Goal: Task Accomplishment & Management: Manage account settings

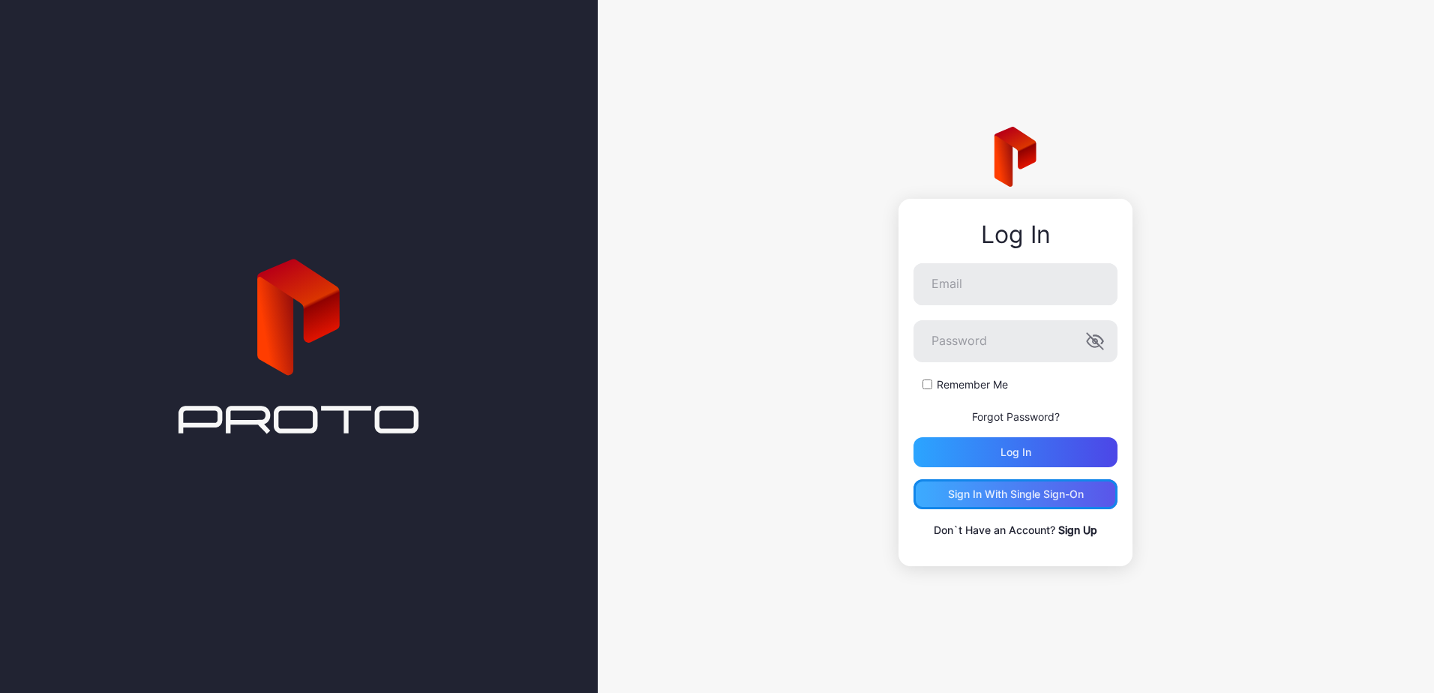
click at [977, 484] on div "Sign in With Single Sign-On" at bounding box center [1016, 494] width 204 height 30
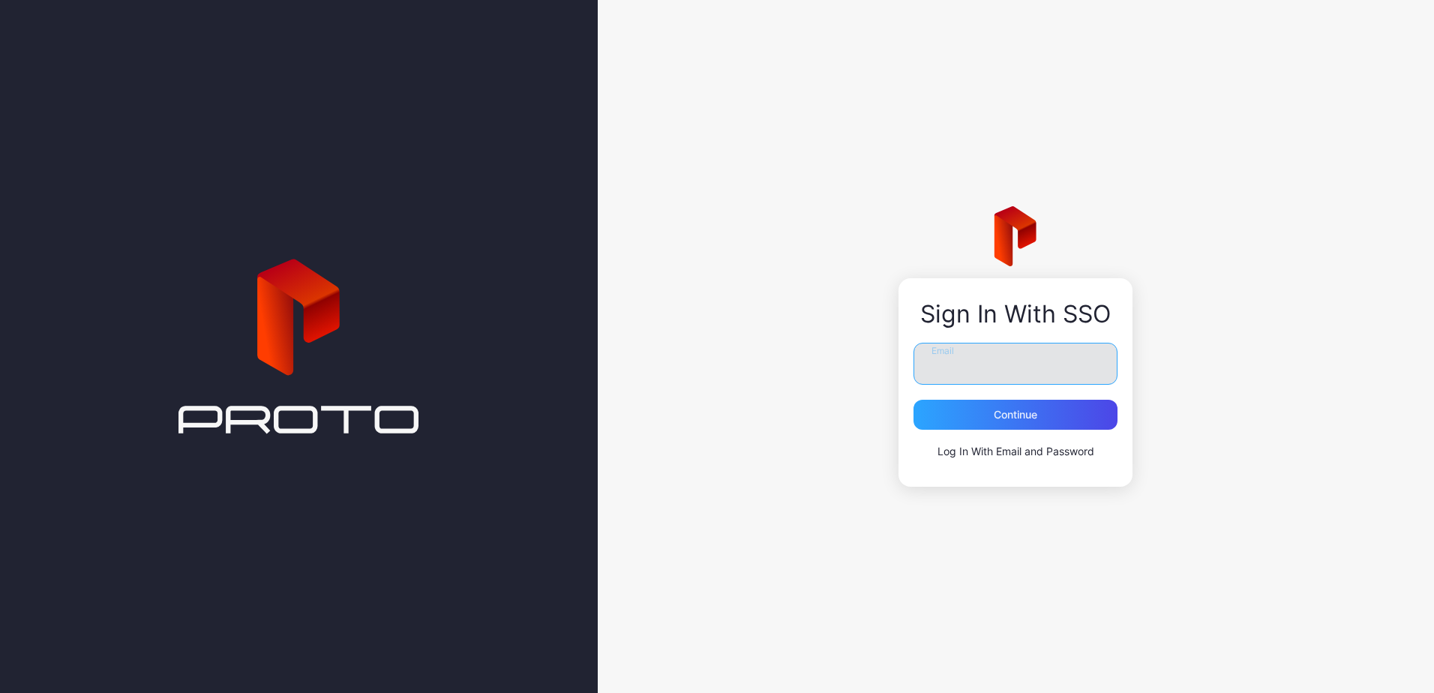
click at [965, 365] on input "Email" at bounding box center [1016, 364] width 204 height 42
type input "**********"
click at [971, 419] on div "Continue" at bounding box center [1016, 415] width 204 height 30
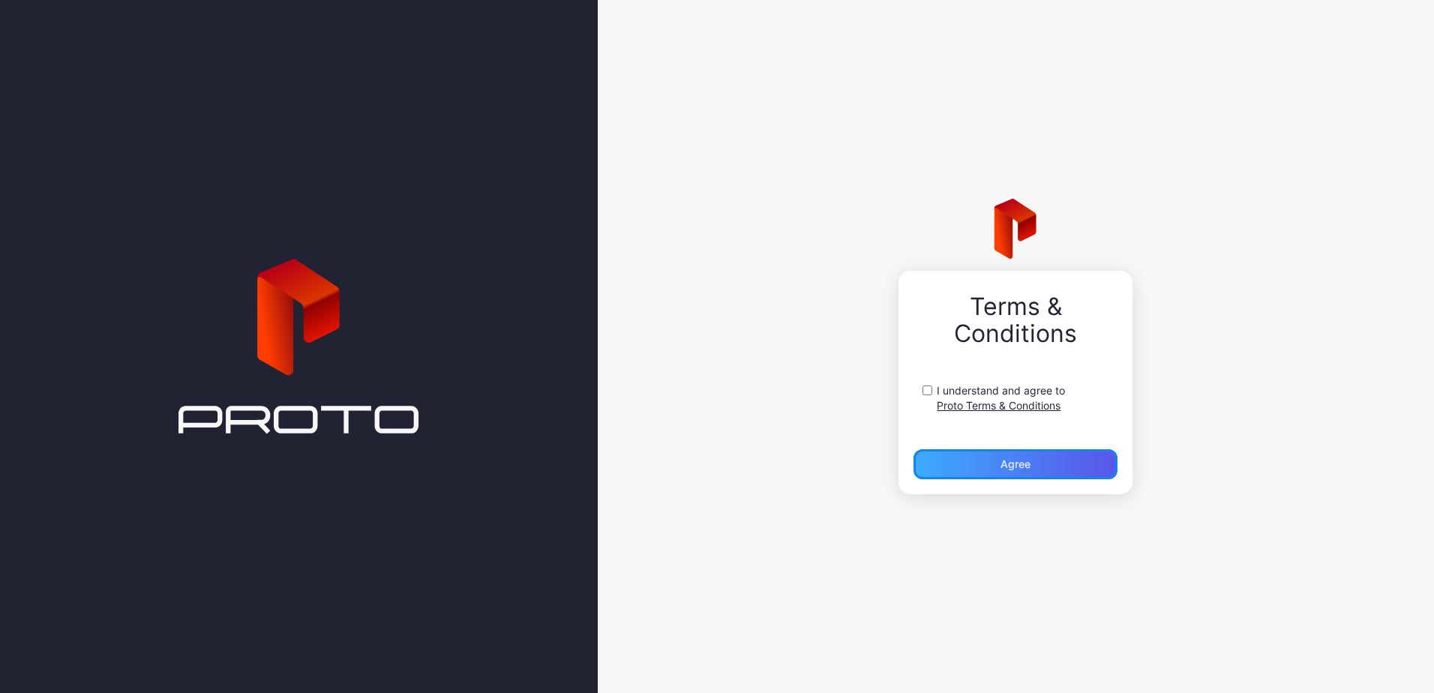
click at [1016, 463] on div "Agree" at bounding box center [1016, 464] width 30 height 12
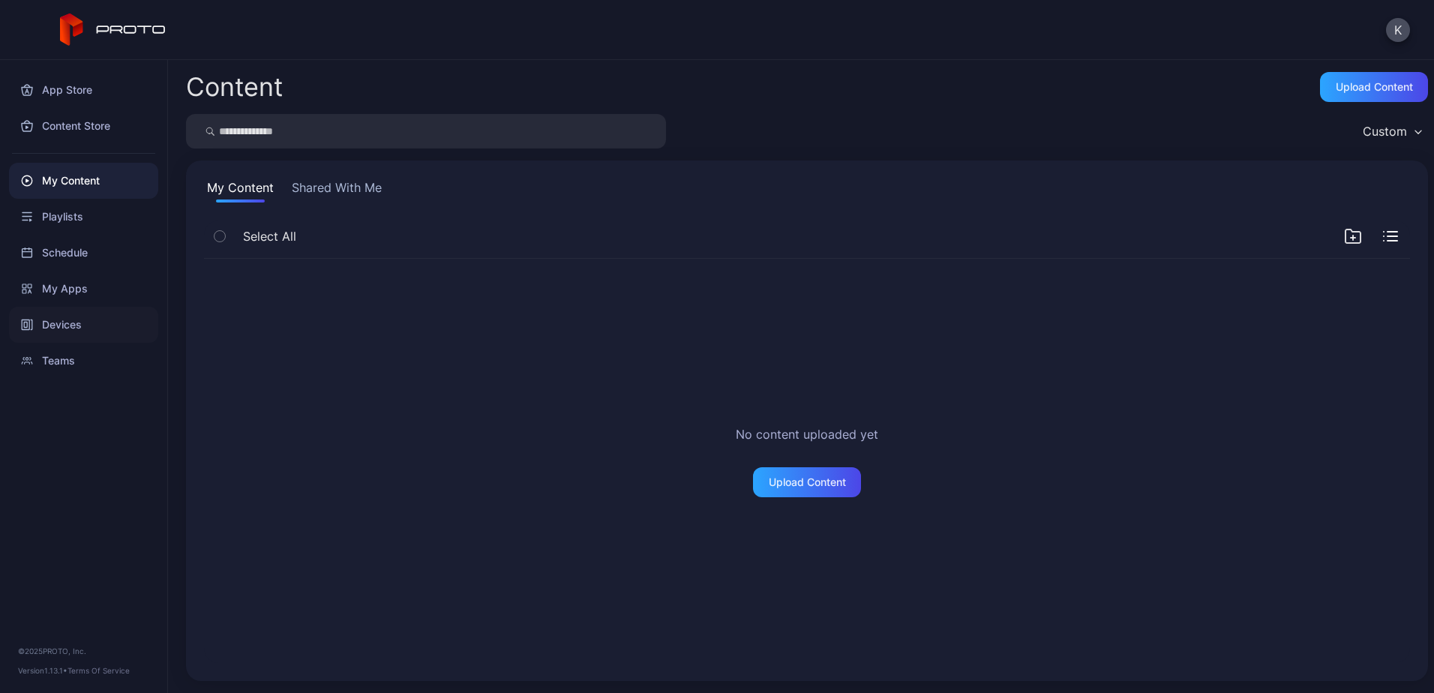
click at [71, 320] on div "Devices" at bounding box center [83, 325] width 149 height 36
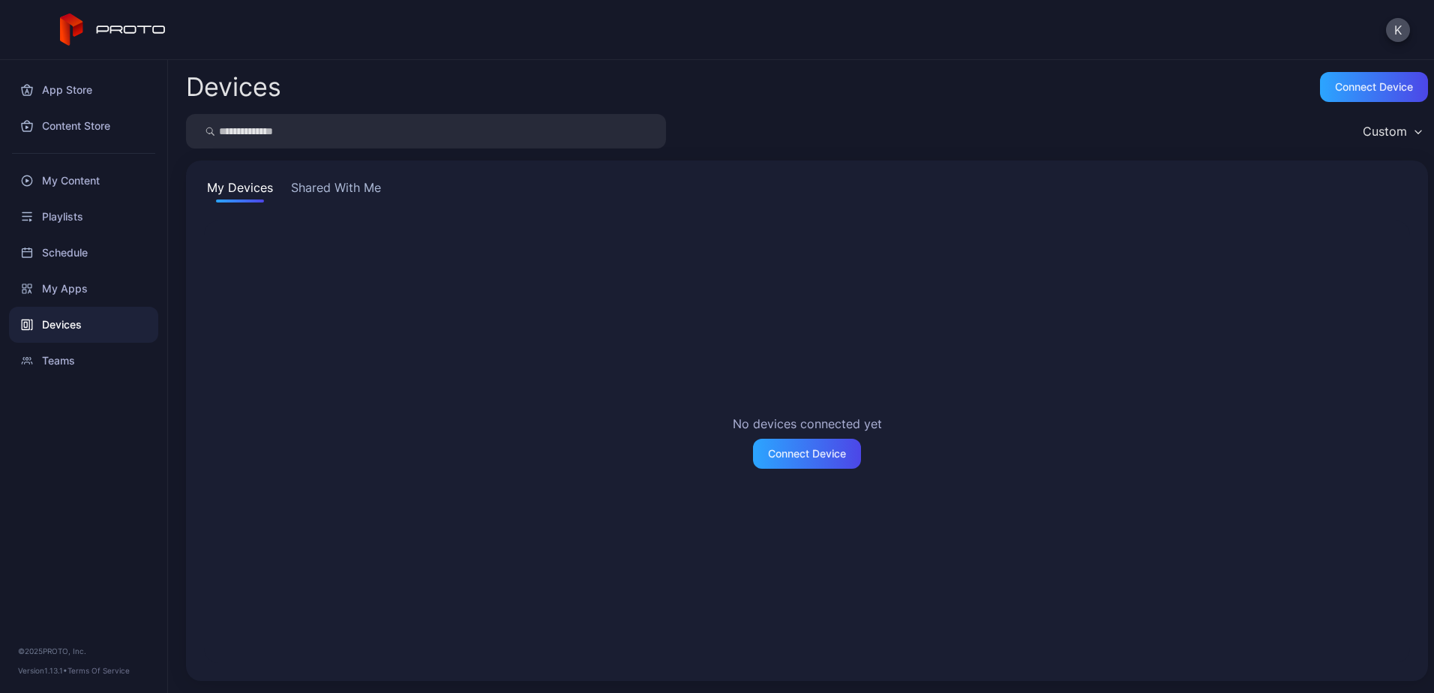
click at [332, 188] on button "Shared With Me" at bounding box center [336, 191] width 96 height 24
click at [208, 188] on button "My Devices" at bounding box center [240, 191] width 72 height 24
click at [1398, 27] on button "K" at bounding box center [1398, 30] width 24 height 24
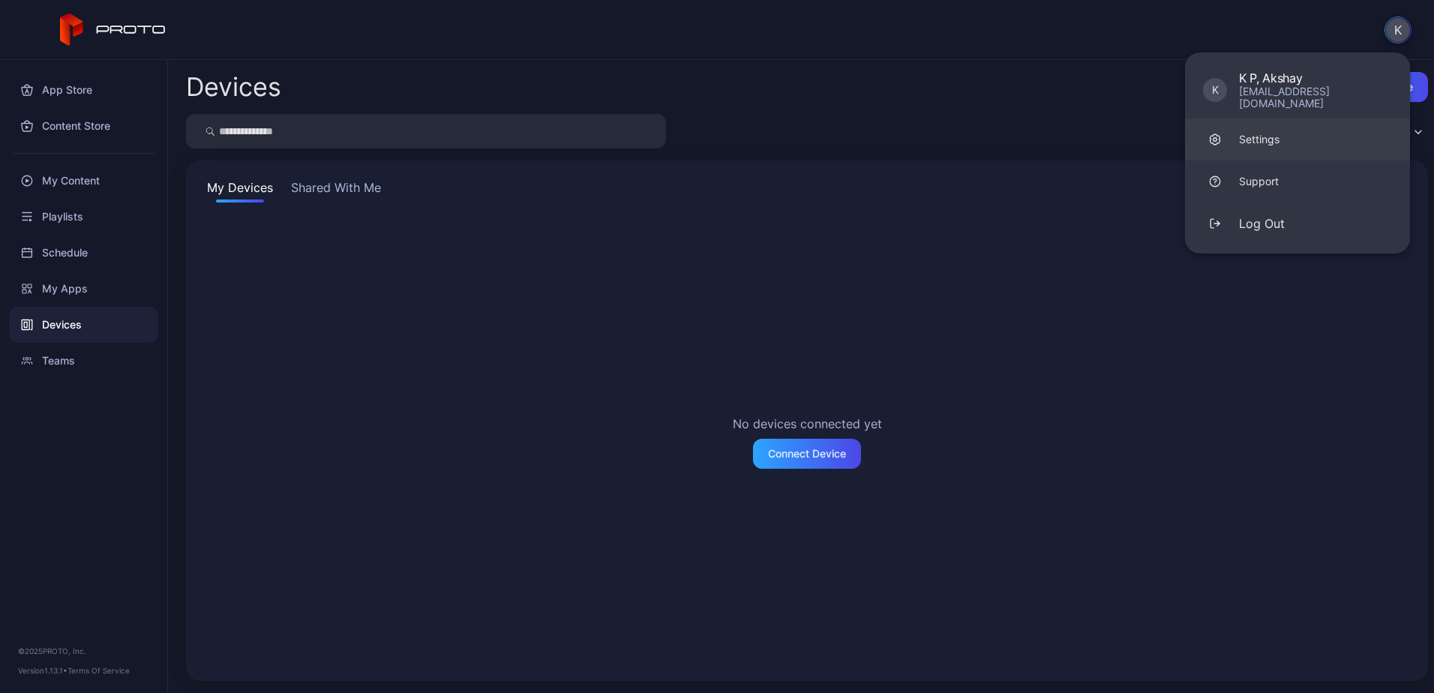
click at [1255, 119] on link "Settings" at bounding box center [1297, 140] width 225 height 42
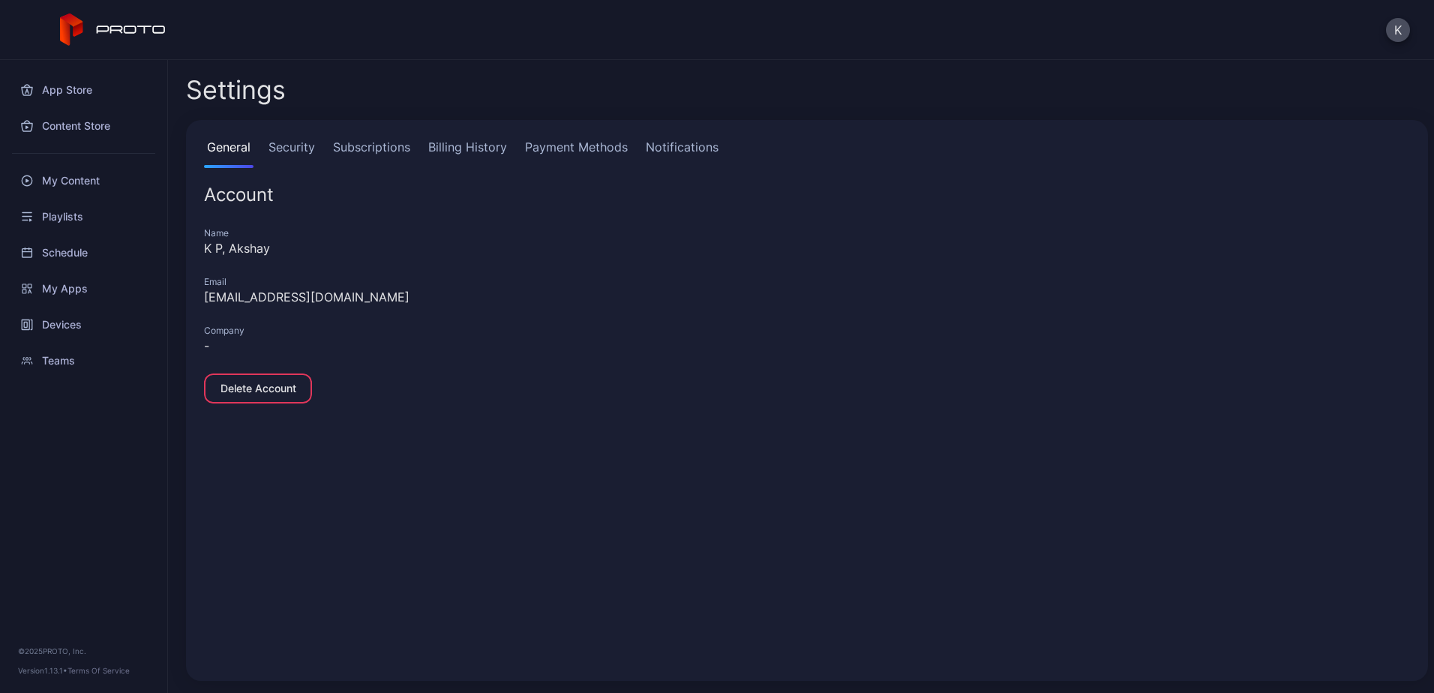
click at [283, 145] on link "Security" at bounding box center [292, 153] width 53 height 30
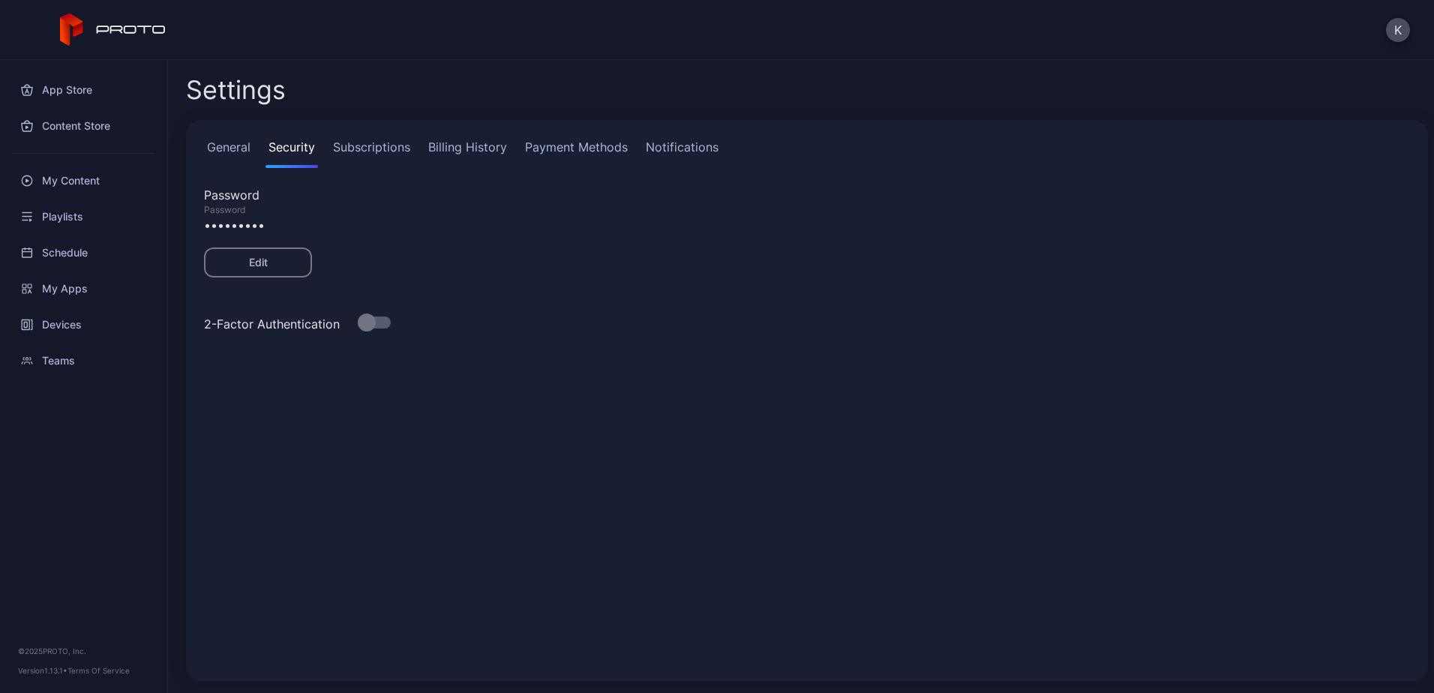
click at [366, 147] on link "Subscriptions" at bounding box center [371, 153] width 83 height 30
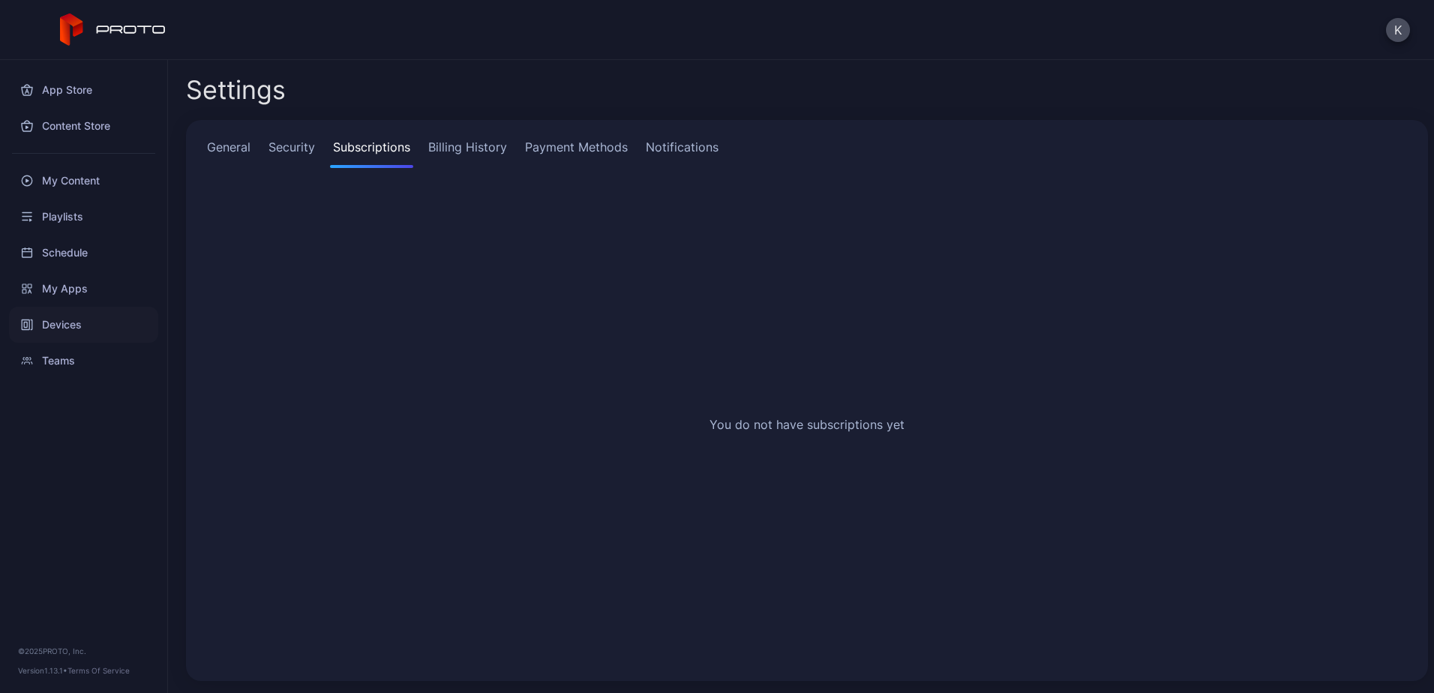
click at [88, 327] on div "Devices" at bounding box center [83, 325] width 149 height 36
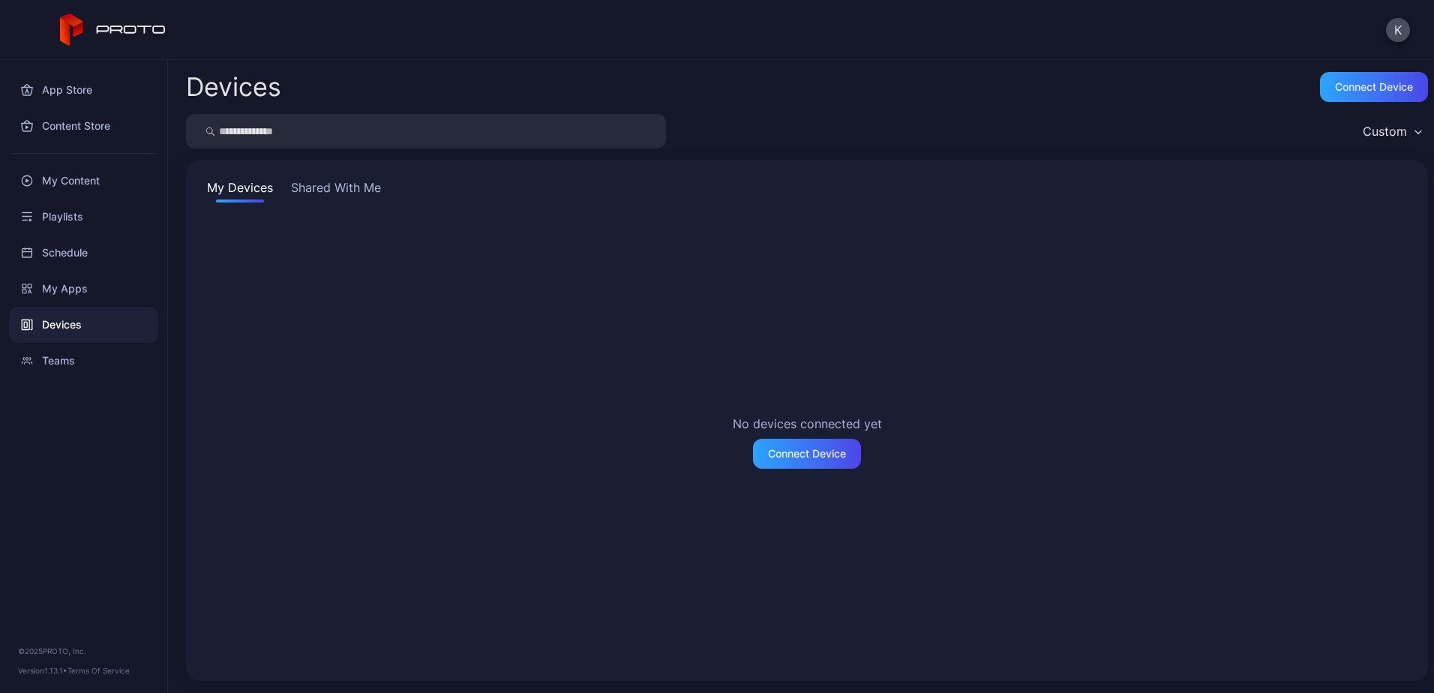
click at [92, 26] on icon at bounding box center [113, 30] width 107 height 33
